Goal: Task Accomplishment & Management: Complete application form

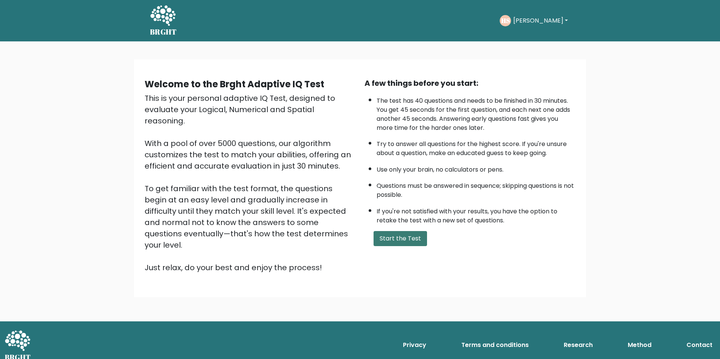
click at [415, 237] on button "Start the Test" at bounding box center [401, 238] width 54 height 15
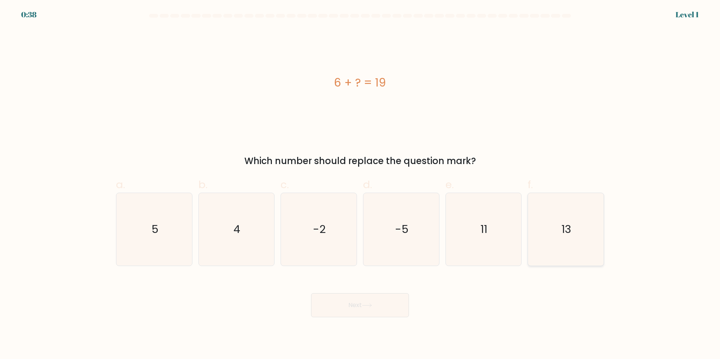
click at [564, 238] on icon "13" at bounding box center [566, 229] width 73 height 73
click at [361, 185] on input "f. 13" at bounding box center [360, 182] width 0 height 5
radio input "true"
click at [380, 306] on button "Next" at bounding box center [360, 306] width 98 height 24
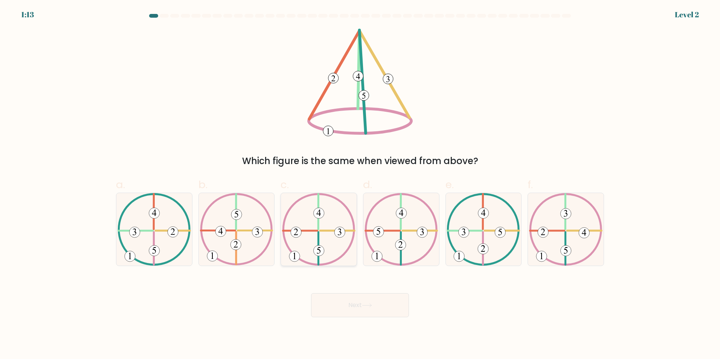
click at [319, 239] on 225 at bounding box center [319, 248] width 0 height 32
click at [360, 185] on input "c." at bounding box center [360, 182] width 0 height 5
radio input "true"
click at [361, 304] on button "Next" at bounding box center [360, 306] width 98 height 24
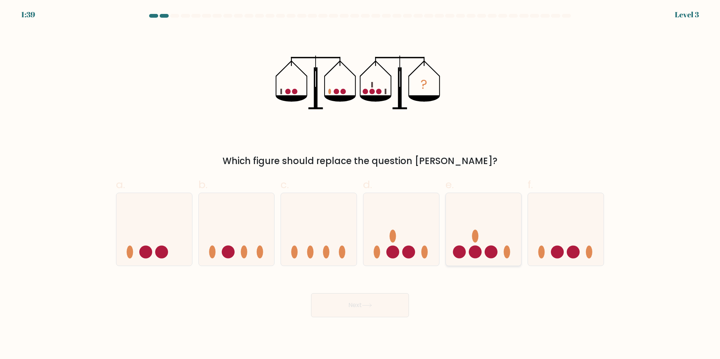
click at [485, 252] on circle at bounding box center [491, 252] width 13 height 13
click at [361, 185] on input "e." at bounding box center [360, 182] width 0 height 5
radio input "true"
click at [371, 301] on button "Next" at bounding box center [360, 306] width 98 height 24
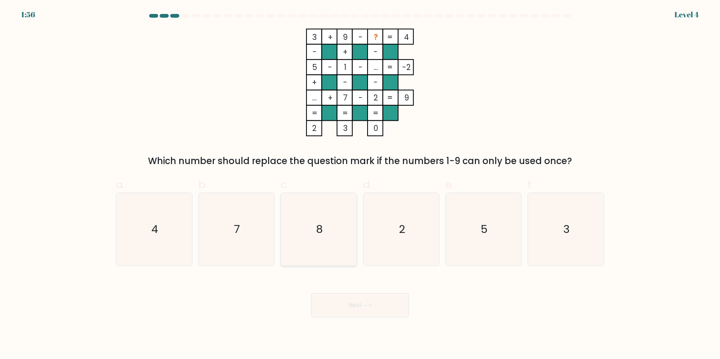
click at [327, 216] on icon "8" at bounding box center [319, 229] width 73 height 73
click at [360, 185] on input "c. 8" at bounding box center [360, 182] width 0 height 5
radio input "true"
click at [356, 316] on button "Next" at bounding box center [360, 306] width 98 height 24
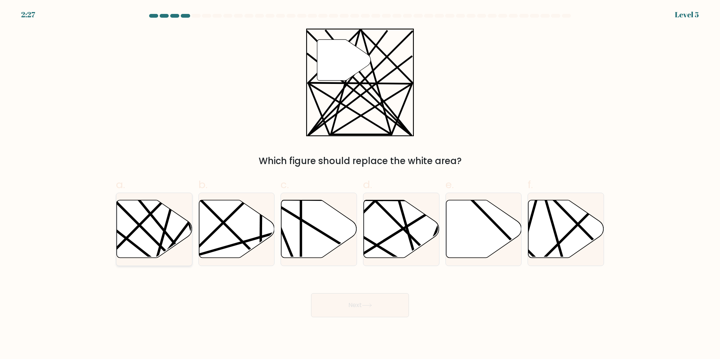
click at [156, 224] on icon at bounding box center [155, 229] width 76 height 58
click at [360, 185] on input "a." at bounding box center [360, 182] width 0 height 5
radio input "true"
click at [337, 308] on button "Next" at bounding box center [360, 306] width 98 height 24
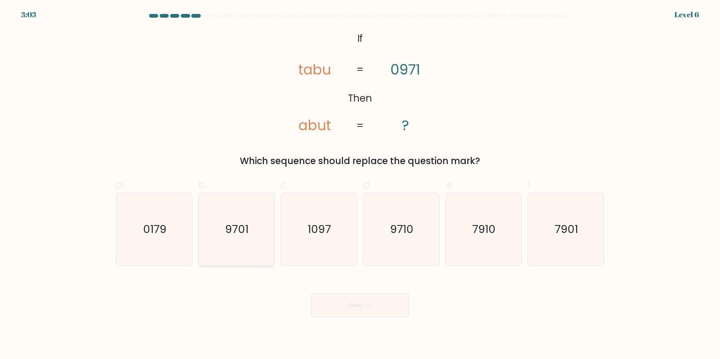
click at [234, 237] on text "9701" at bounding box center [237, 229] width 23 height 15
click at [360, 185] on input "b. 9701" at bounding box center [360, 182] width 0 height 5
radio input "true"
click at [364, 307] on icon at bounding box center [367, 306] width 10 height 4
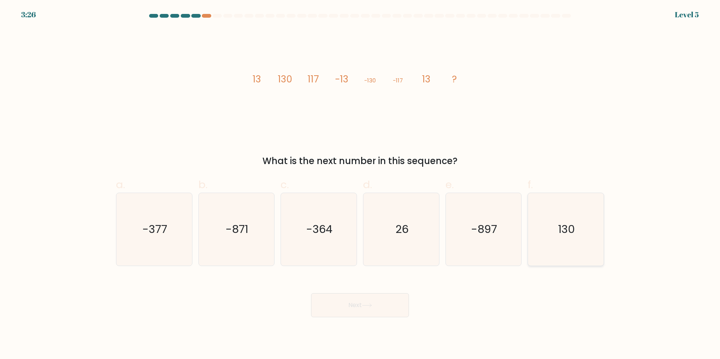
drag, startPoint x: 566, startPoint y: 228, endPoint x: 552, endPoint y: 229, distance: 13.6
click at [566, 228] on text "130" at bounding box center [566, 229] width 17 height 15
click at [361, 185] on input "f. 130" at bounding box center [360, 182] width 0 height 5
radio input "true"
click at [373, 308] on button "Next" at bounding box center [360, 306] width 98 height 24
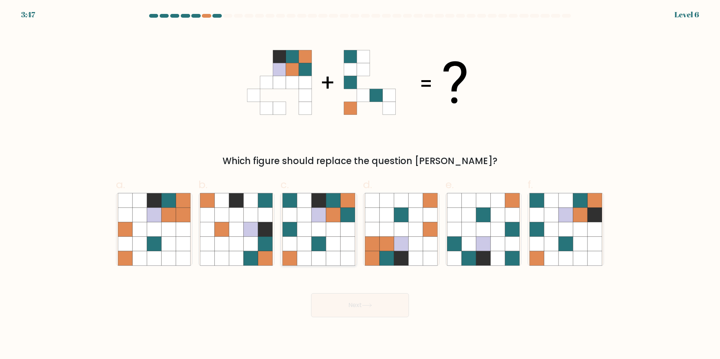
click at [321, 230] on icon at bounding box center [319, 229] width 14 height 14
click at [360, 185] on input "c." at bounding box center [360, 182] width 0 height 5
radio input "true"
click at [355, 305] on button "Next" at bounding box center [360, 306] width 98 height 24
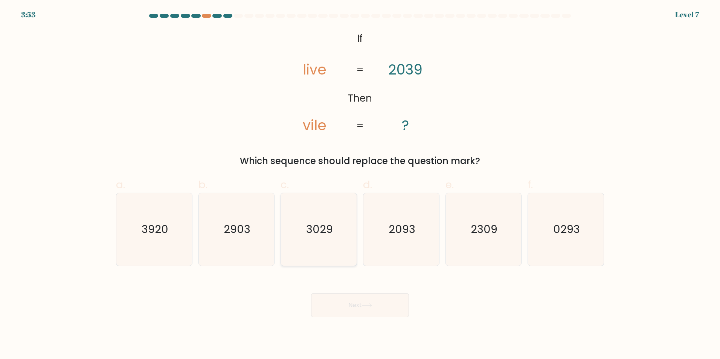
click at [331, 228] on text "3029" at bounding box center [319, 229] width 27 height 15
click at [360, 185] on input "c. 3029" at bounding box center [360, 182] width 0 height 5
radio input "true"
click at [368, 306] on icon at bounding box center [367, 306] width 10 height 4
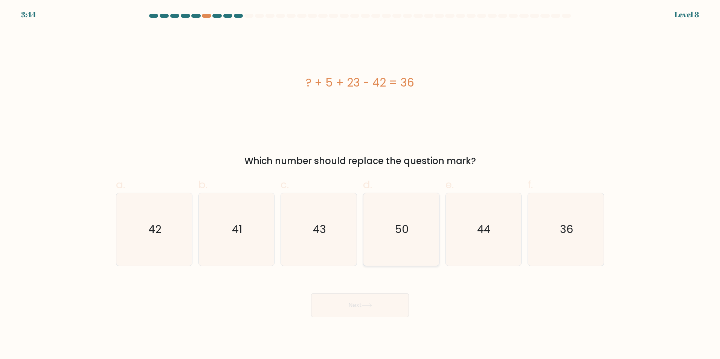
click at [412, 220] on icon "50" at bounding box center [401, 229] width 73 height 73
click at [361, 185] on input "d. 50" at bounding box center [360, 182] width 0 height 5
radio input "true"
click at [371, 309] on button "Next" at bounding box center [360, 306] width 98 height 24
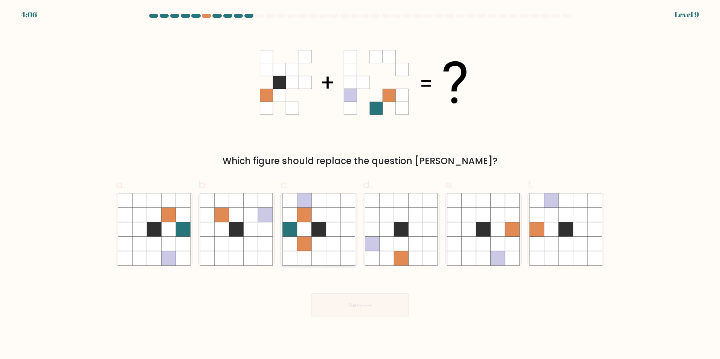
drag, startPoint x: 309, startPoint y: 240, endPoint x: 315, endPoint y: 243, distance: 6.4
click at [310, 240] on icon at bounding box center [304, 244] width 14 height 14
click at [360, 185] on input "c." at bounding box center [360, 182] width 0 height 5
radio input "true"
click at [349, 303] on button "Next" at bounding box center [360, 306] width 98 height 24
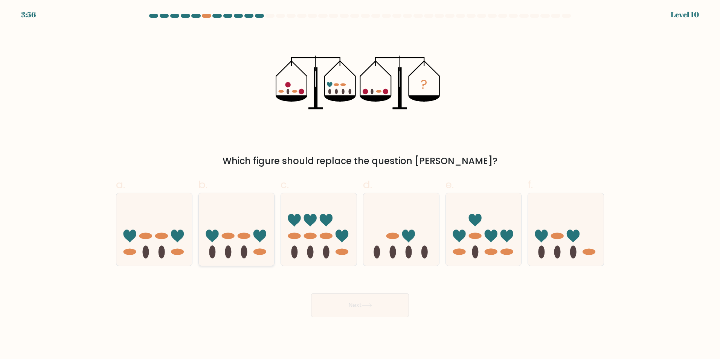
click at [245, 246] on ellipse at bounding box center [244, 252] width 6 height 13
click at [360, 185] on input "b." at bounding box center [360, 182] width 0 height 5
radio input "true"
click at [165, 242] on icon at bounding box center [154, 229] width 76 height 63
click at [360, 185] on input "a." at bounding box center [360, 182] width 0 height 5
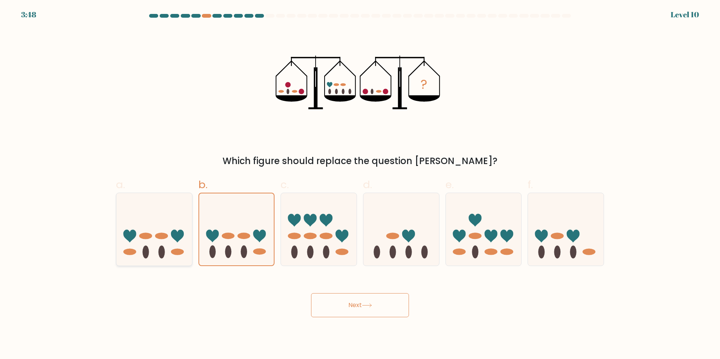
radio input "true"
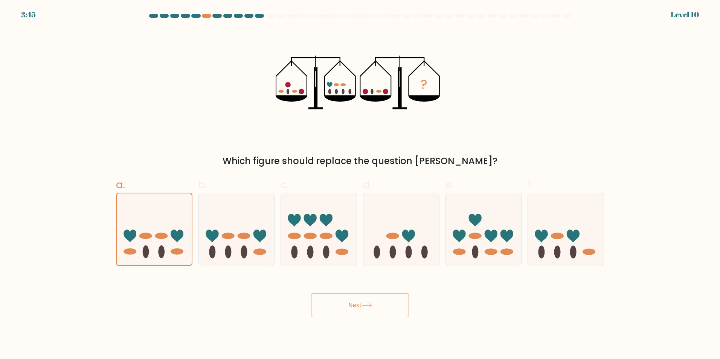
click at [365, 310] on button "Next" at bounding box center [360, 306] width 98 height 24
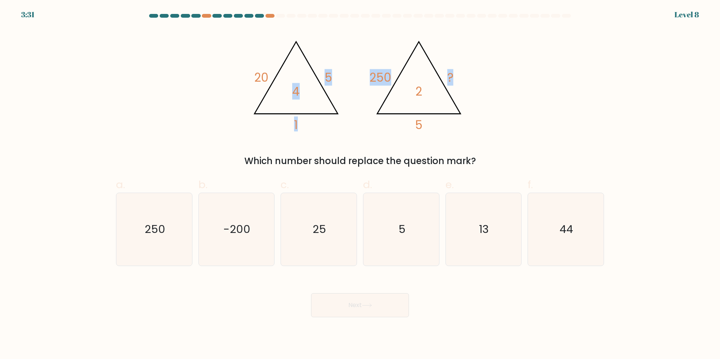
drag, startPoint x: 276, startPoint y: 41, endPoint x: 469, endPoint y: 113, distance: 206.6
click at [469, 113] on icon "@import url('https://fonts.googleapis.com/css?family=Abril+Fatface:400,100,100i…" at bounding box center [360, 83] width 226 height 108
drag, startPoint x: 244, startPoint y: 40, endPoint x: 381, endPoint y: 41, distance: 136.8
click at [381, 41] on div "@import url('https://fonts.googleapis.com/css?family=Abril+Fatface:400,100,100i…" at bounding box center [360, 98] width 497 height 139
click at [446, 138] on div "@import url('https://fonts.googleapis.com/css?family=Abril+Fatface:400,100,100i…" at bounding box center [360, 98] width 497 height 139
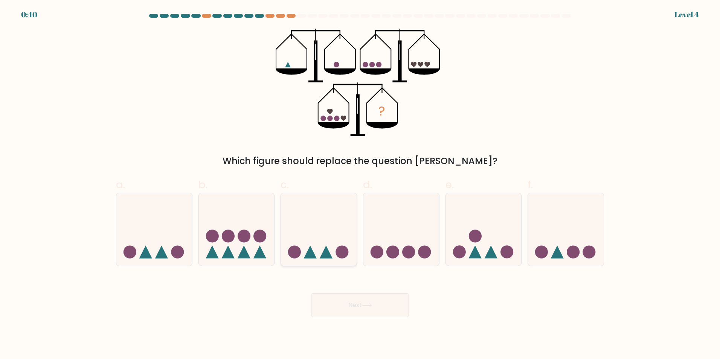
click at [337, 240] on icon at bounding box center [319, 229] width 76 height 63
click at [360, 185] on input "c." at bounding box center [360, 182] width 0 height 5
radio input "true"
click at [490, 248] on icon at bounding box center [484, 229] width 76 height 63
click at [361, 185] on input "e." at bounding box center [360, 182] width 0 height 5
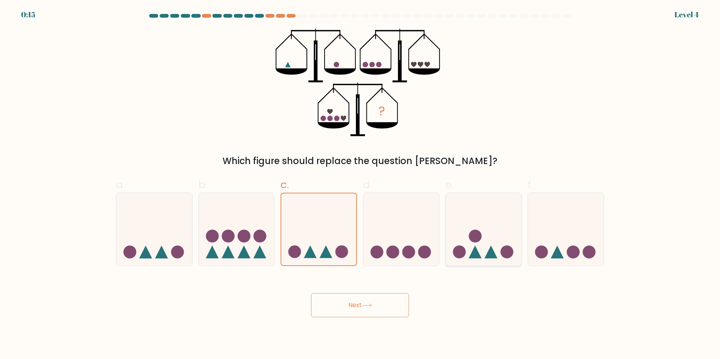
radio input "true"
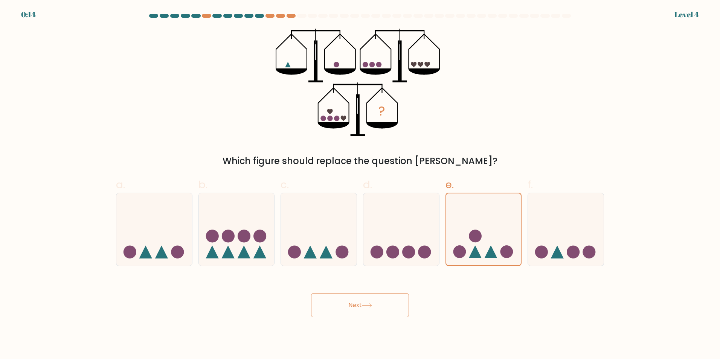
click at [369, 304] on icon at bounding box center [367, 306] width 10 height 4
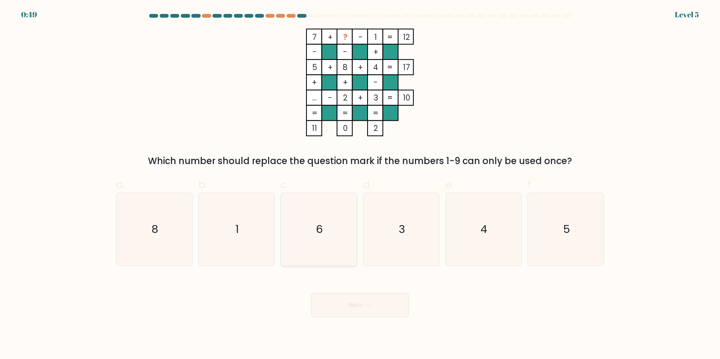
drag, startPoint x: 337, startPoint y: 218, endPoint x: 339, endPoint y: 199, distance: 19.7
click at [336, 218] on icon "6" at bounding box center [319, 229] width 73 height 73
click at [360, 185] on input "c. 6" at bounding box center [360, 182] width 0 height 5
radio input "true"
click at [343, 37] on tspan "?" at bounding box center [345, 37] width 5 height 11
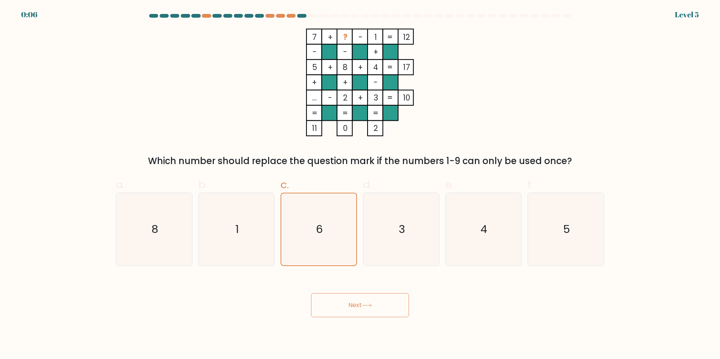
click at [350, 303] on button "Next" at bounding box center [360, 306] width 98 height 24
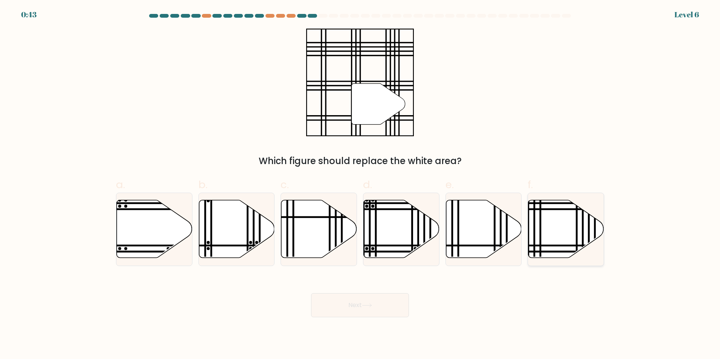
click at [543, 240] on icon at bounding box center [567, 229] width 76 height 58
click at [361, 185] on input "f." at bounding box center [360, 182] width 0 height 5
radio input "true"
click at [372, 306] on icon at bounding box center [366, 305] width 9 height 3
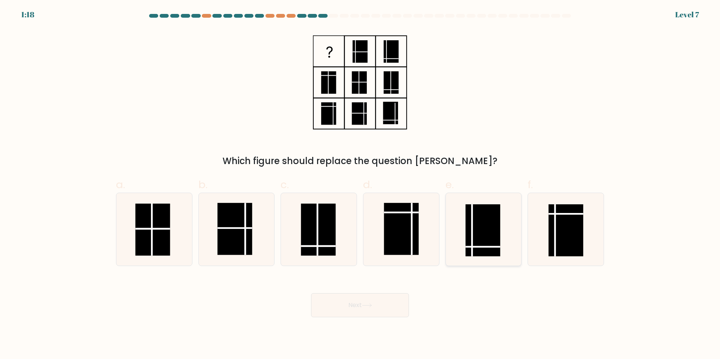
click at [479, 238] on rect at bounding box center [483, 230] width 35 height 52
click at [361, 185] on input "e." at bounding box center [360, 182] width 0 height 5
radio input "true"
click at [576, 235] on rect at bounding box center [566, 230] width 35 height 52
click at [361, 185] on input "f." at bounding box center [360, 182] width 0 height 5
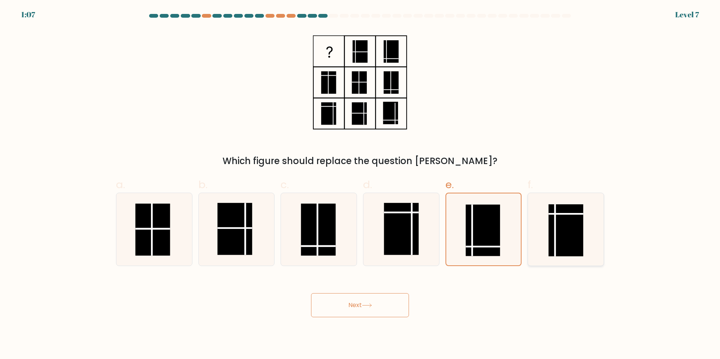
radio input "true"
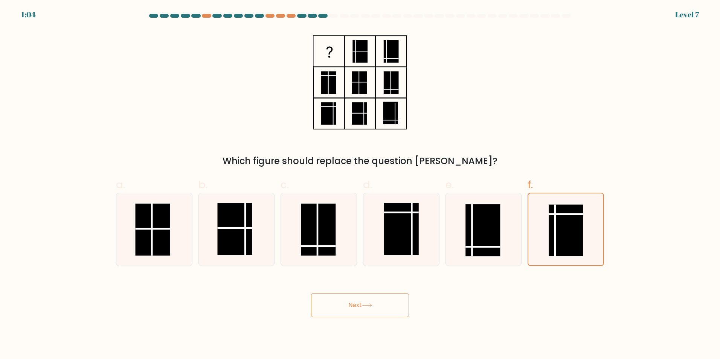
click at [355, 304] on button "Next" at bounding box center [360, 306] width 98 height 24
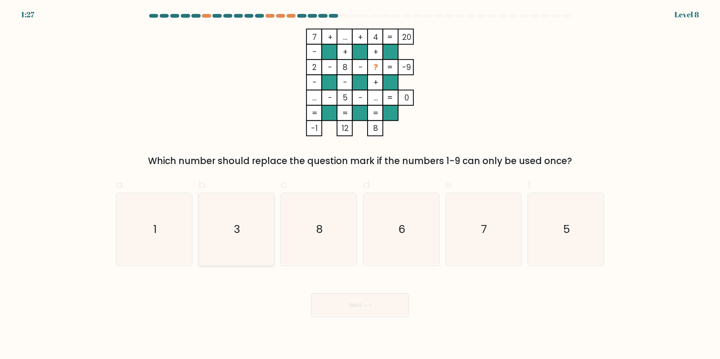
click at [248, 229] on icon "3" at bounding box center [236, 229] width 73 height 73
click at [360, 185] on input "b. 3" at bounding box center [360, 182] width 0 height 5
radio input "true"
click at [358, 310] on button "Next" at bounding box center [360, 306] width 98 height 24
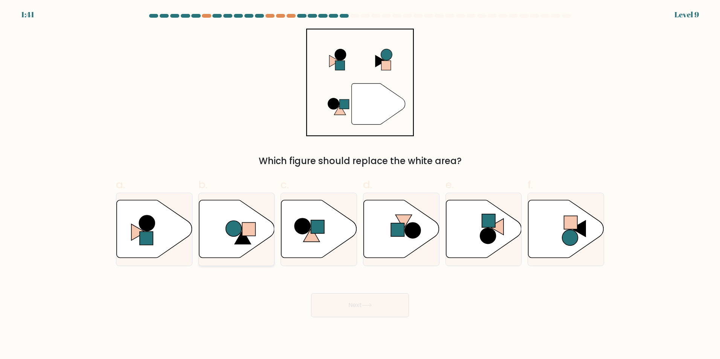
click at [254, 231] on rect at bounding box center [249, 230] width 14 height 14
click at [360, 185] on input "b." at bounding box center [360, 182] width 0 height 5
radio input "true"
click at [237, 227] on circle at bounding box center [234, 229] width 16 height 16
click at [360, 185] on input "b." at bounding box center [360, 182] width 0 height 5
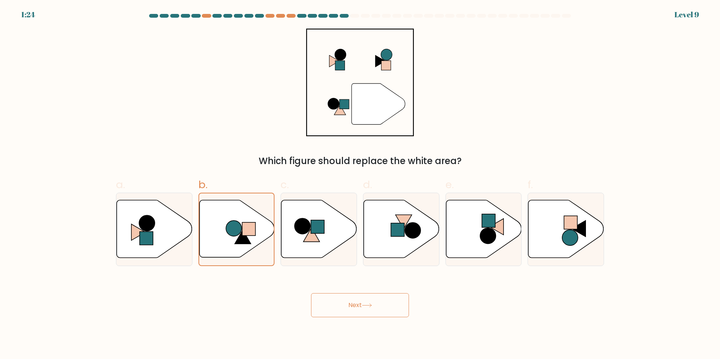
click at [368, 302] on button "Next" at bounding box center [360, 306] width 98 height 24
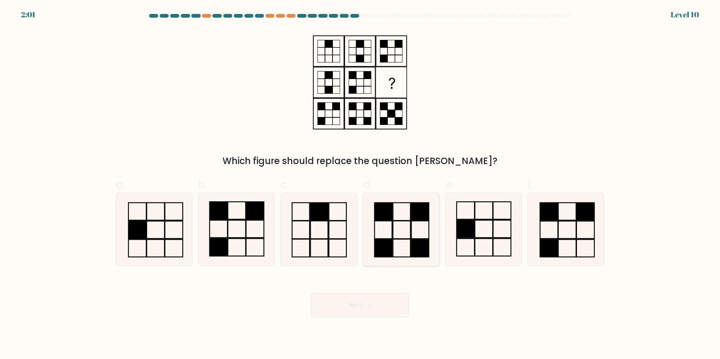
click at [388, 237] on icon at bounding box center [401, 229] width 73 height 73
click at [361, 185] on input "d." at bounding box center [360, 182] width 0 height 5
radio input "true"
click at [378, 310] on button "Next" at bounding box center [360, 306] width 98 height 24
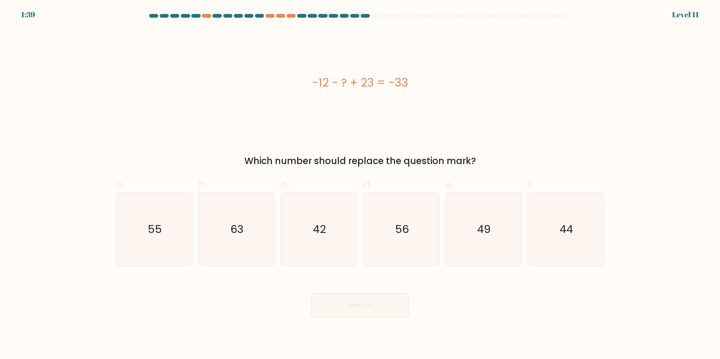
drag, startPoint x: 300, startPoint y: 83, endPoint x: 412, endPoint y: 94, distance: 112.4
click at [412, 94] on div "-12 - ? + 23 = -33" at bounding box center [360, 83] width 488 height 108
drag, startPoint x: 412, startPoint y: 94, endPoint x: 393, endPoint y: 83, distance: 21.8
copy div "-12 - ? + 23 = -33"
click at [560, 237] on icon "44" at bounding box center [566, 229] width 73 height 73
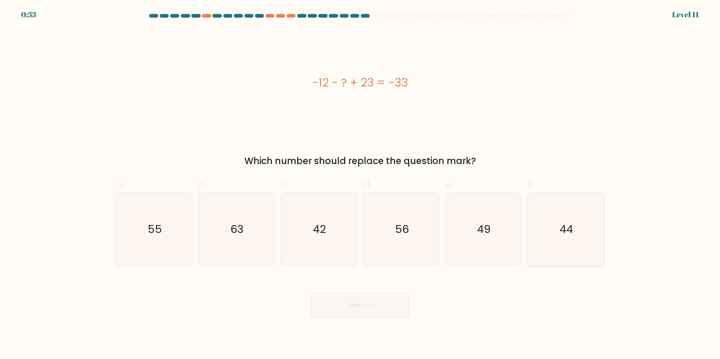
click at [361, 185] on input "f. 44" at bounding box center [360, 182] width 0 height 5
radio input "true"
click at [341, 302] on button "Next" at bounding box center [360, 306] width 98 height 24
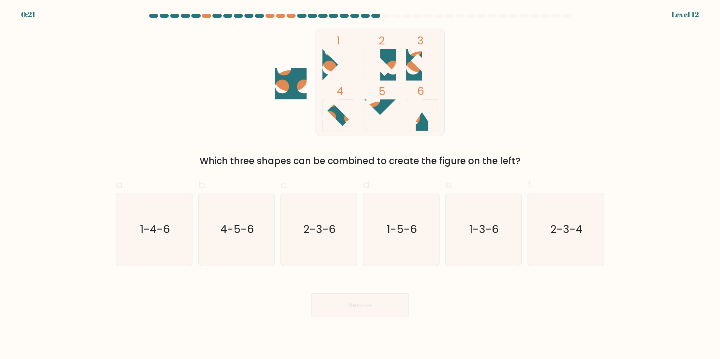
drag, startPoint x: 296, startPoint y: 24, endPoint x: 430, endPoint y: 43, distance: 135.5
click at [430, 43] on form at bounding box center [360, 166] width 720 height 304
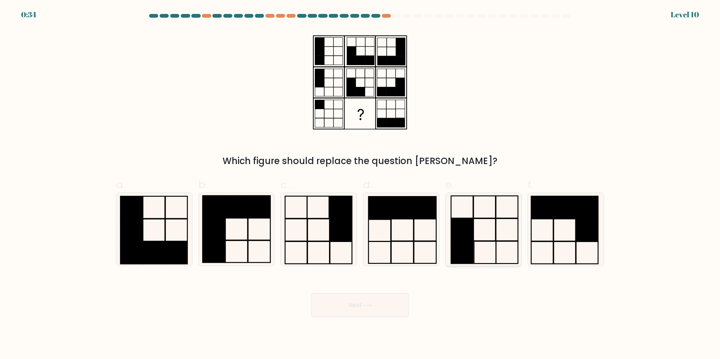
click at [475, 245] on rect at bounding box center [485, 253] width 22 height 22
click at [361, 185] on input "e." at bounding box center [360, 182] width 0 height 5
radio input "true"
click at [363, 305] on button "Next" at bounding box center [360, 306] width 98 height 24
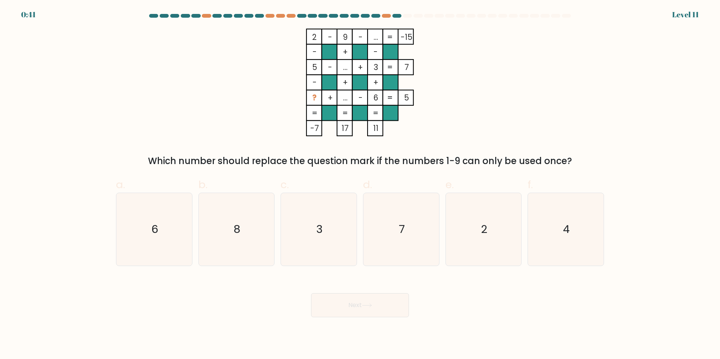
click at [316, 97] on tspan "?" at bounding box center [314, 98] width 5 height 11
click at [555, 229] on icon "4" at bounding box center [566, 229] width 73 height 73
click at [361, 185] on input "f. 4" at bounding box center [360, 182] width 0 height 5
radio input "true"
click at [372, 304] on icon at bounding box center [366, 305] width 9 height 3
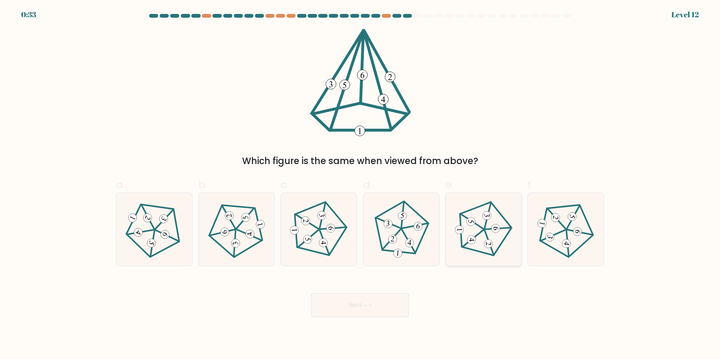
drag, startPoint x: 488, startPoint y: 233, endPoint x: 479, endPoint y: 235, distance: 9.3
click at [488, 233] on icon at bounding box center [484, 229] width 58 height 58
click at [361, 185] on input "e." at bounding box center [360, 182] width 0 height 5
radio input "true"
click at [350, 303] on button "Next" at bounding box center [360, 306] width 98 height 24
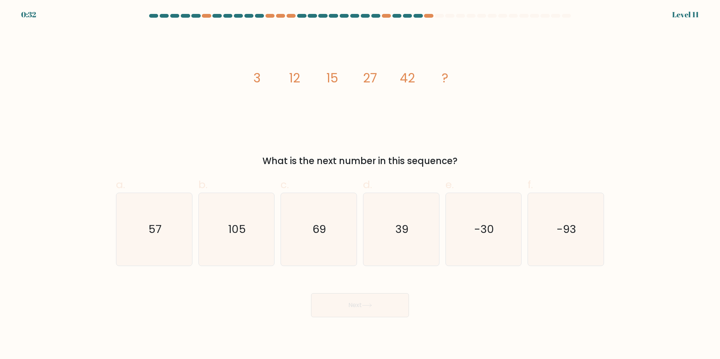
click at [445, 81] on tspan "?" at bounding box center [445, 78] width 7 height 18
